Goal: Task Accomplishment & Management: Use online tool/utility

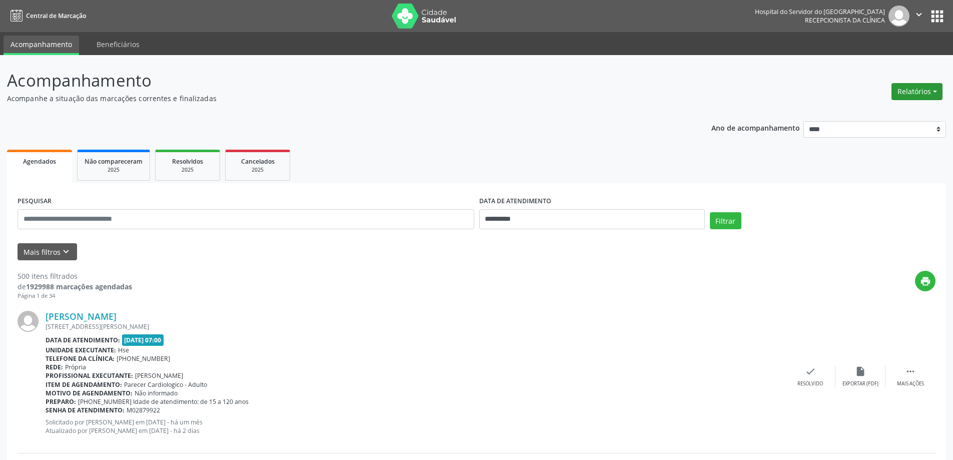
click at [901, 98] on button "Relatórios" at bounding box center [917, 91] width 51 height 17
click at [886, 117] on link "Agendamentos" at bounding box center [890, 113] width 108 height 14
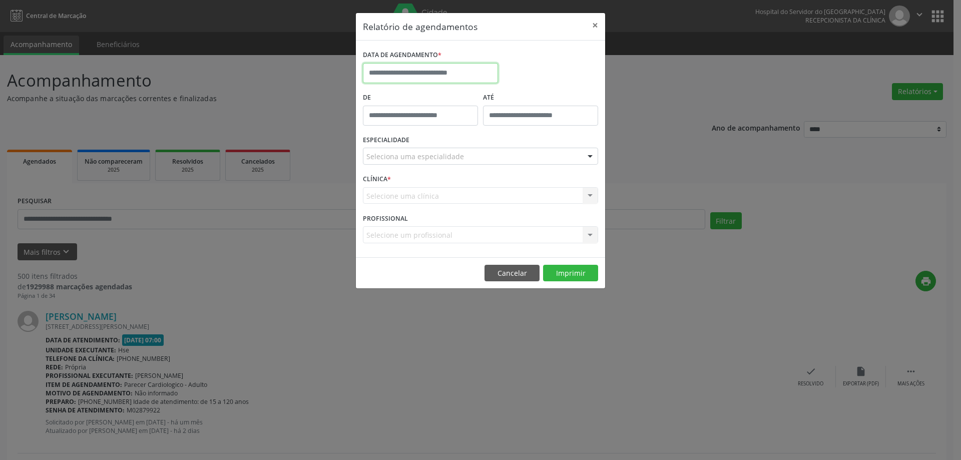
click at [477, 72] on input "text" at bounding box center [430, 73] width 135 height 20
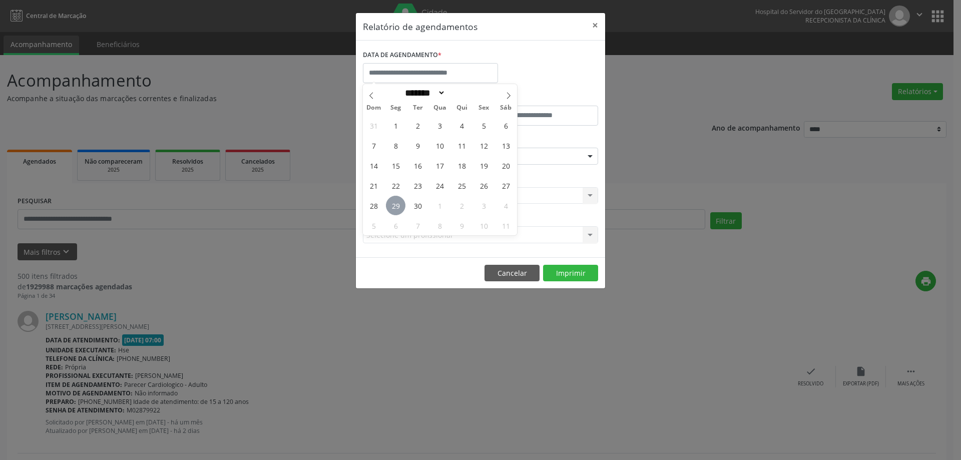
click at [398, 204] on span "29" at bounding box center [396, 206] width 20 height 20
type input "**********"
click at [398, 204] on span "29" at bounding box center [396, 206] width 20 height 20
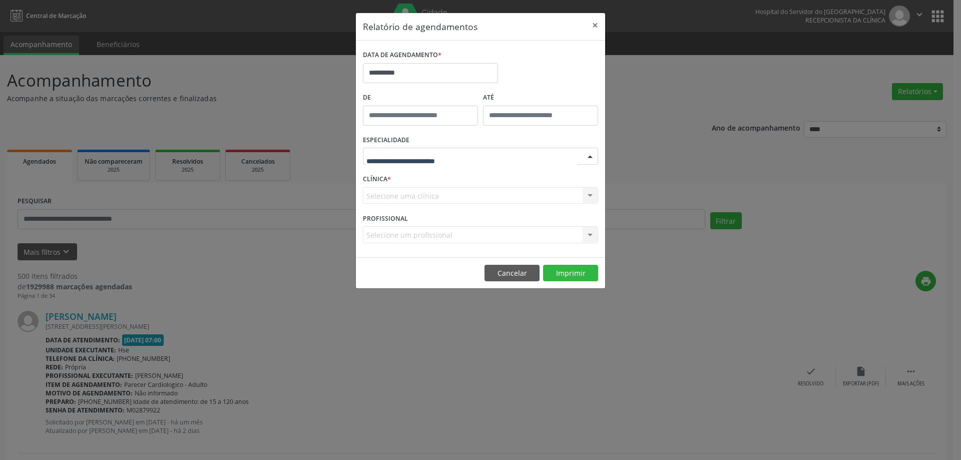
click at [463, 149] on div at bounding box center [480, 156] width 235 height 17
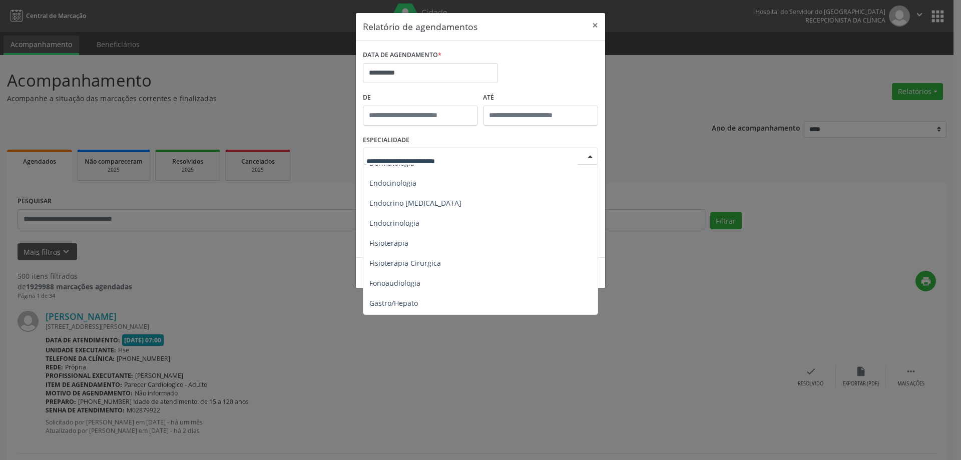
scroll to position [500, 0]
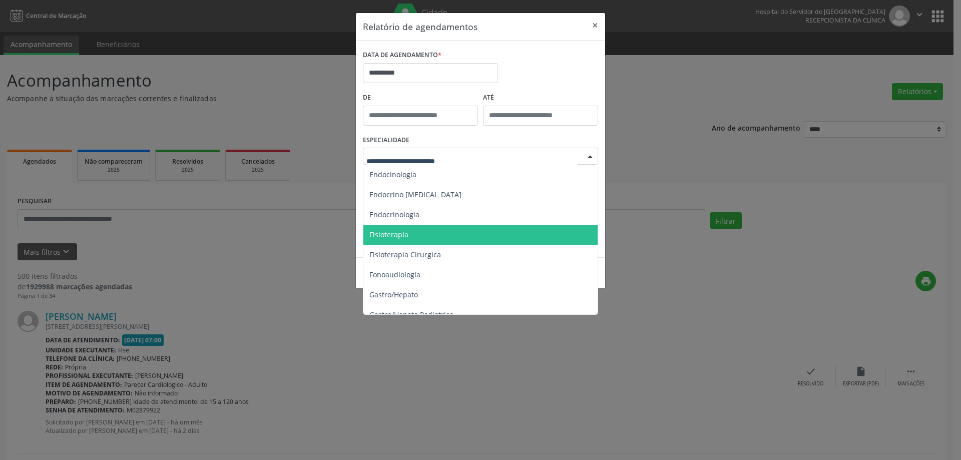
click at [462, 242] on span "Fisioterapia" at bounding box center [481, 235] width 236 height 20
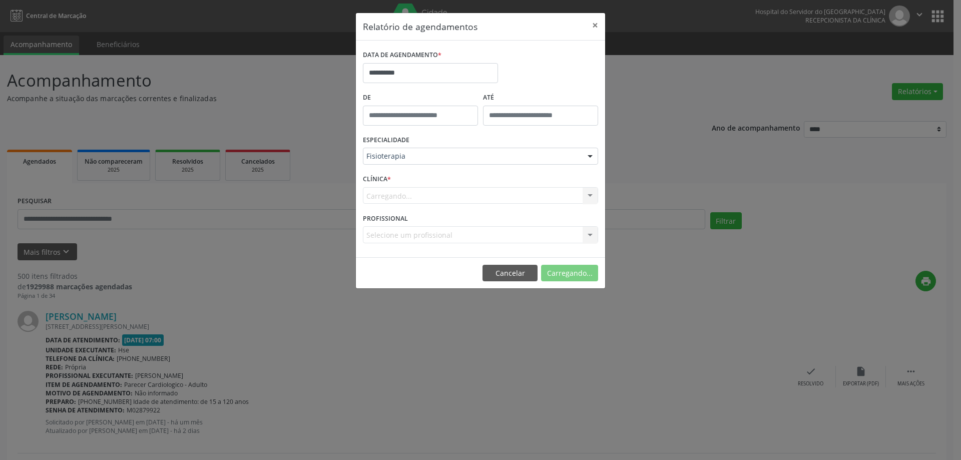
click at [516, 190] on div "Carregando... Nenhum resultado encontrado para: " " Não há nenhuma opção para s…" at bounding box center [480, 195] width 235 height 17
click at [574, 268] on button "Imprimir" at bounding box center [570, 273] width 55 height 17
